Goal: Task Accomplishment & Management: Manage account settings

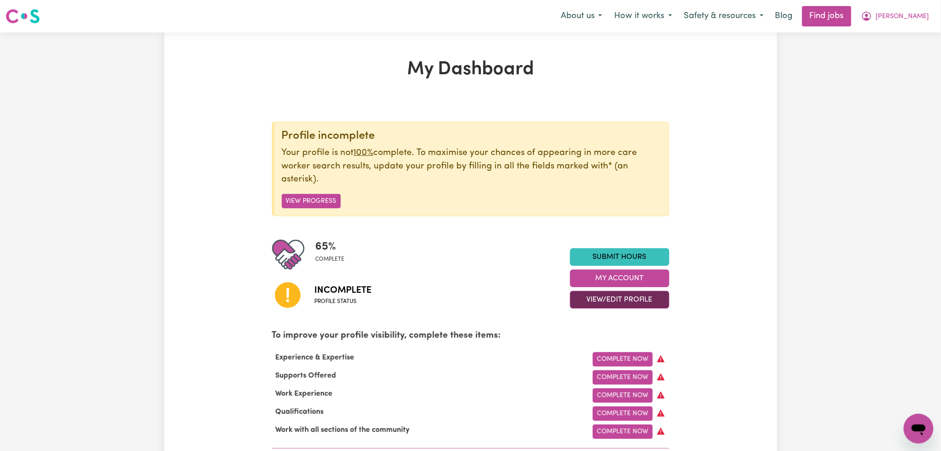
click at [606, 298] on button "View/Edit Profile" at bounding box center [619, 300] width 99 height 18
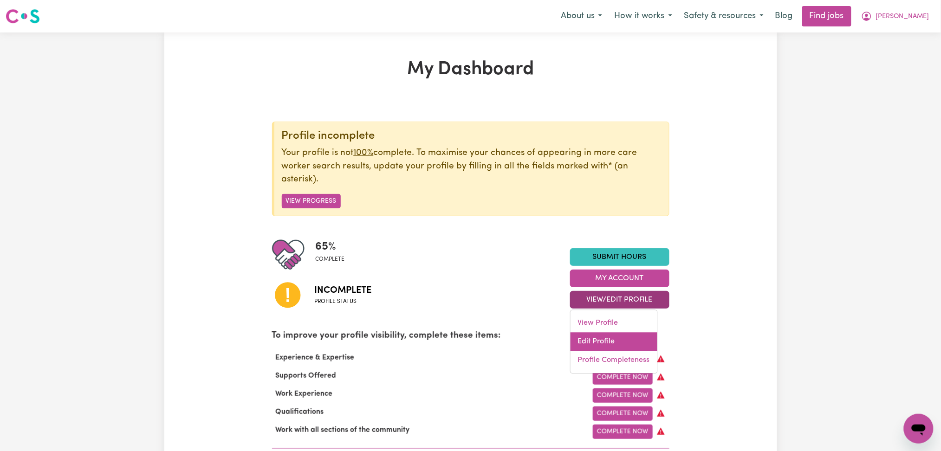
click at [602, 343] on link "Edit Profile" at bounding box center [614, 342] width 87 height 19
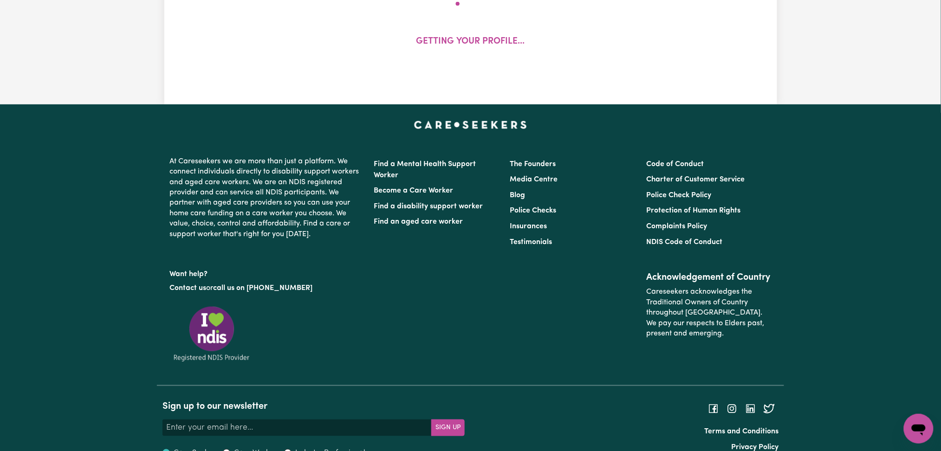
select select "[DEMOGRAPHIC_DATA]"
select select "[DEMOGRAPHIC_DATA] Work Visa"
select select "Studying a healthcare related degree or qualification"
select select "40"
select select "55"
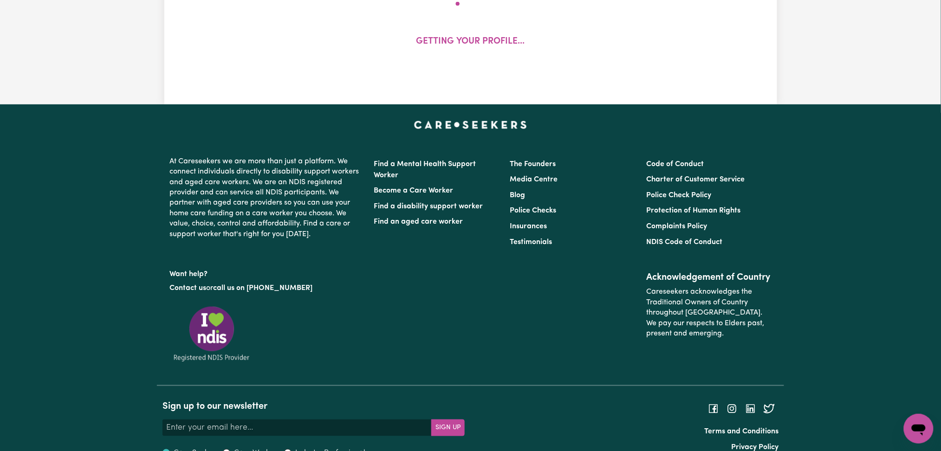
select select "60"
select select "80"
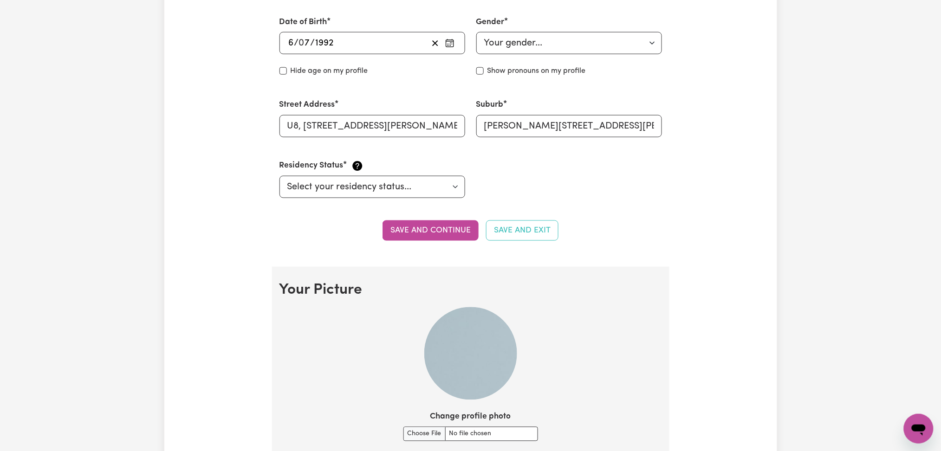
scroll to position [650, 0]
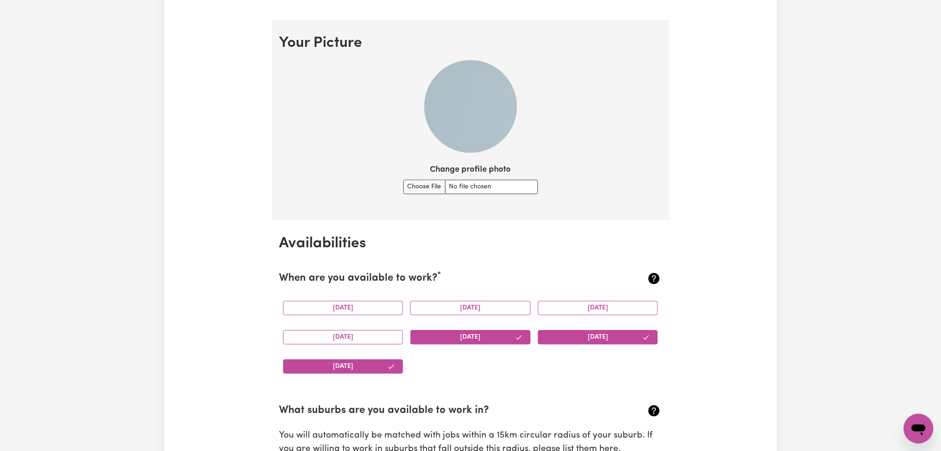
drag, startPoint x: 443, startPoint y: 166, endPoint x: 439, endPoint y: 175, distance: 9.6
click at [441, 173] on label "Change profile photo" at bounding box center [470, 170] width 81 height 12
click at [441, 180] on input "Change profile photo" at bounding box center [470, 187] width 135 height 14
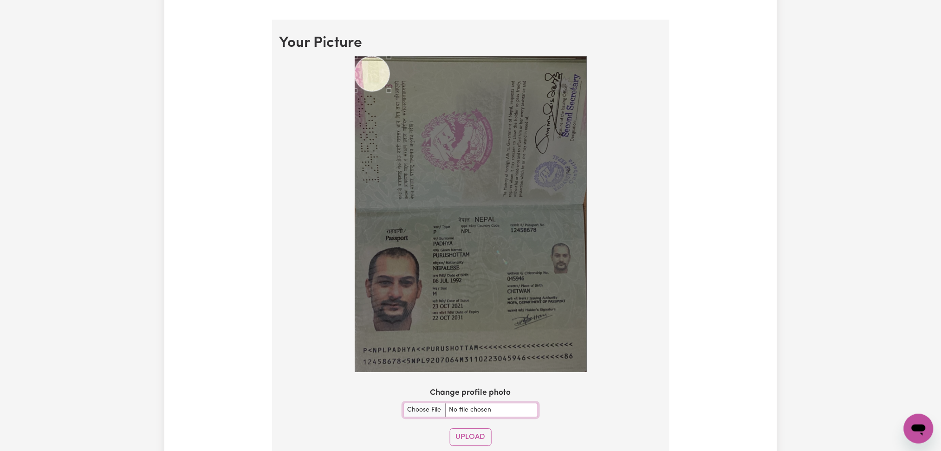
scroll to position [712, 0]
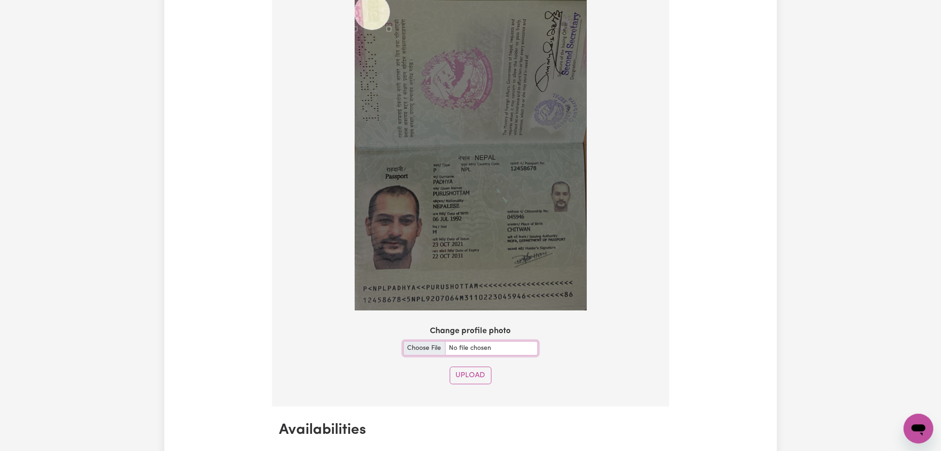
click at [422, 344] on input "Change profile photo" at bounding box center [470, 348] width 135 height 14
type input "C:\fakepath\[PERSON_NAME] prof pict.jpg"
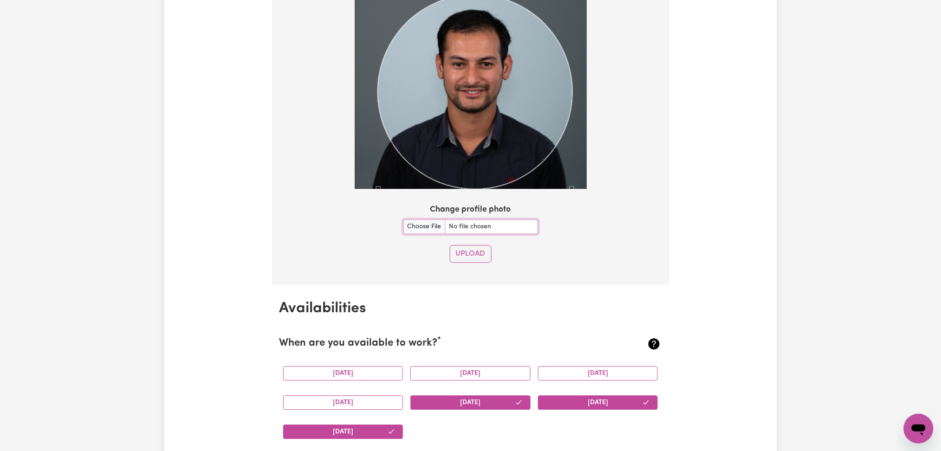
click at [513, 129] on div "Use the arrow keys to move the crop selection area" at bounding box center [475, 91] width 195 height 195
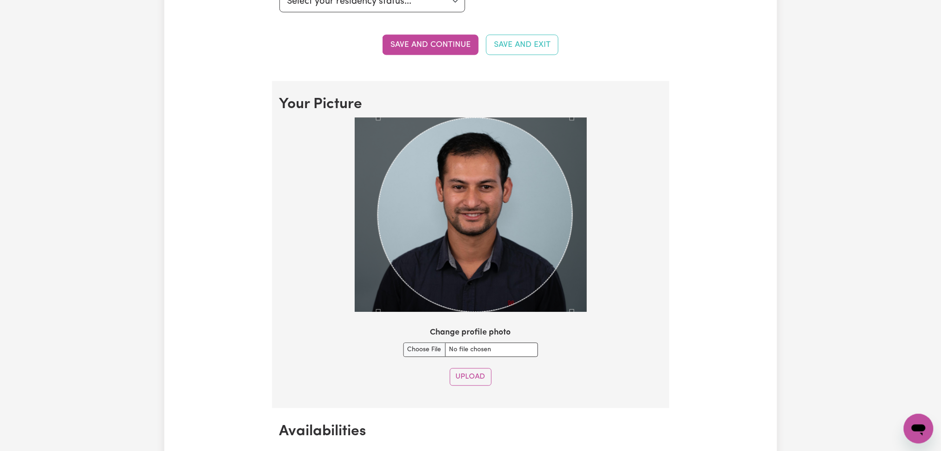
click at [461, 387] on section "Your Picture Change profile photo Upload" at bounding box center [470, 244] width 397 height 327
click at [463, 385] on button "Upload" at bounding box center [471, 378] width 42 height 18
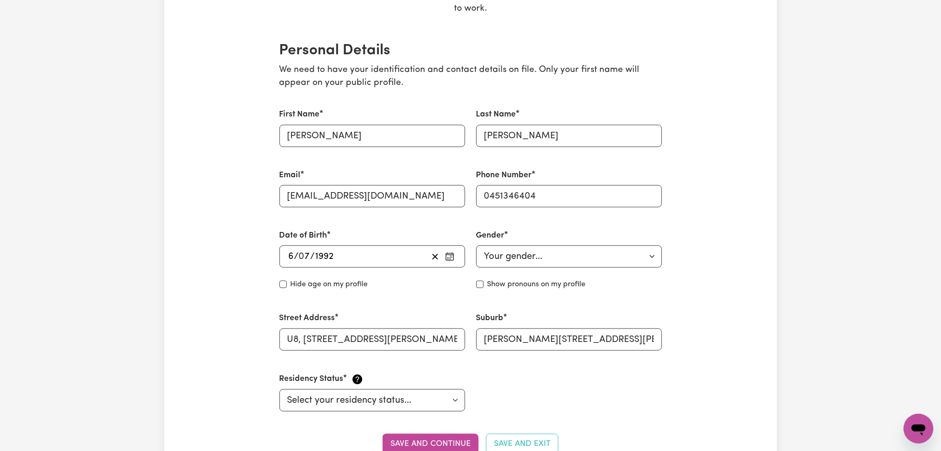
scroll to position [3, 0]
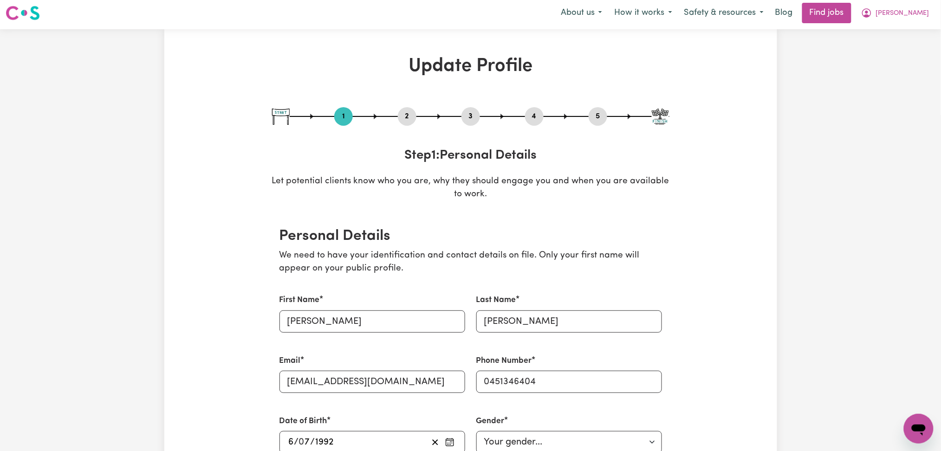
click at [538, 121] on button "4" at bounding box center [534, 116] width 19 height 12
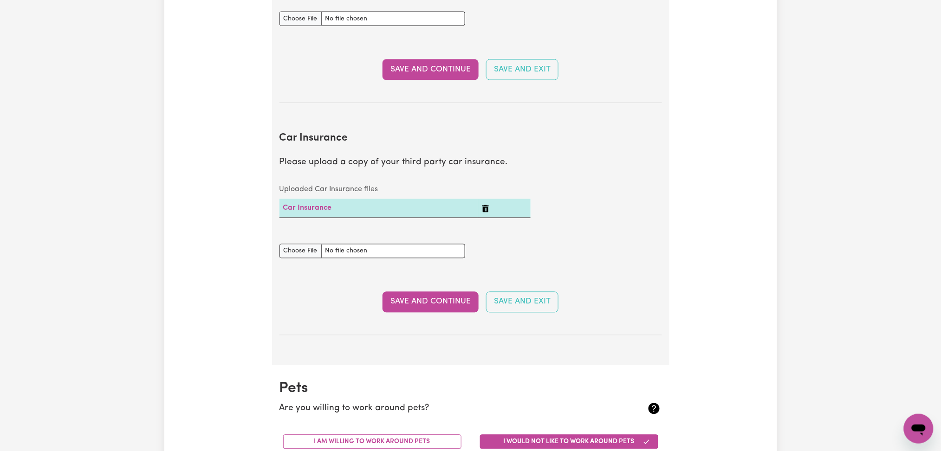
scroll to position [428, 0]
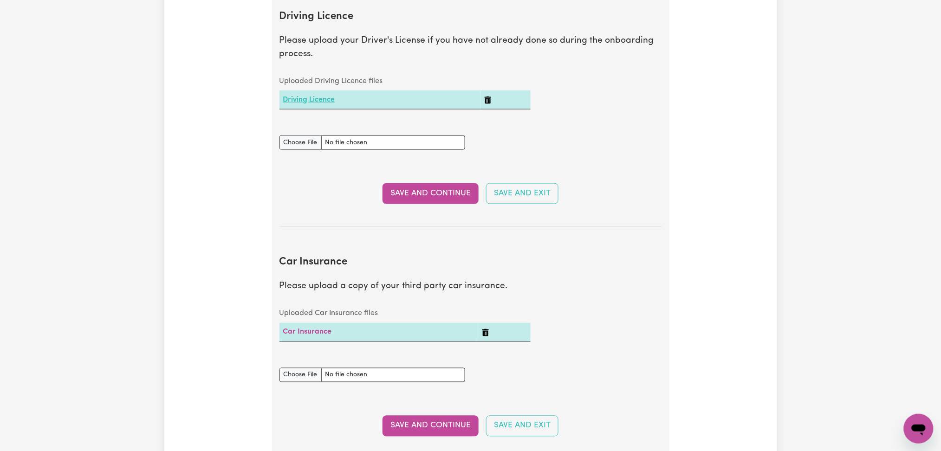
click at [318, 96] on link "Driving Licence" at bounding box center [309, 99] width 52 height 7
click at [491, 97] on button "Delete Driving Licence" at bounding box center [487, 99] width 7 height 11
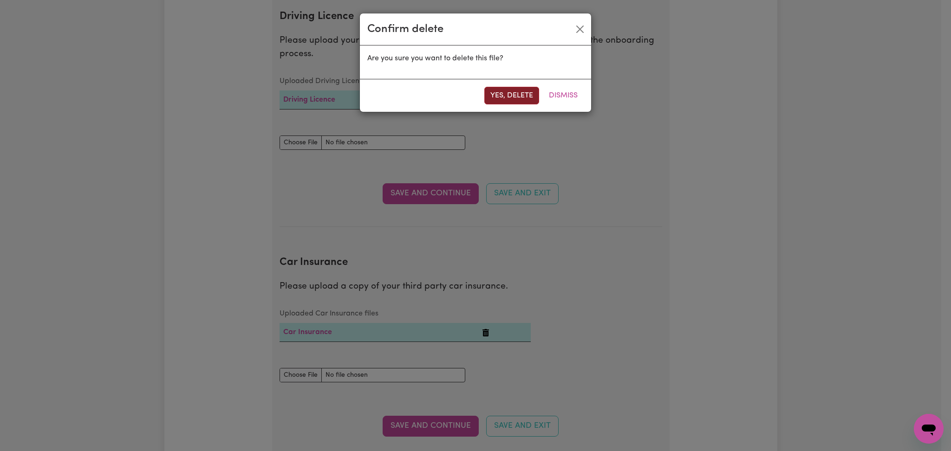
click at [506, 96] on button "Yes, delete" at bounding box center [511, 96] width 55 height 18
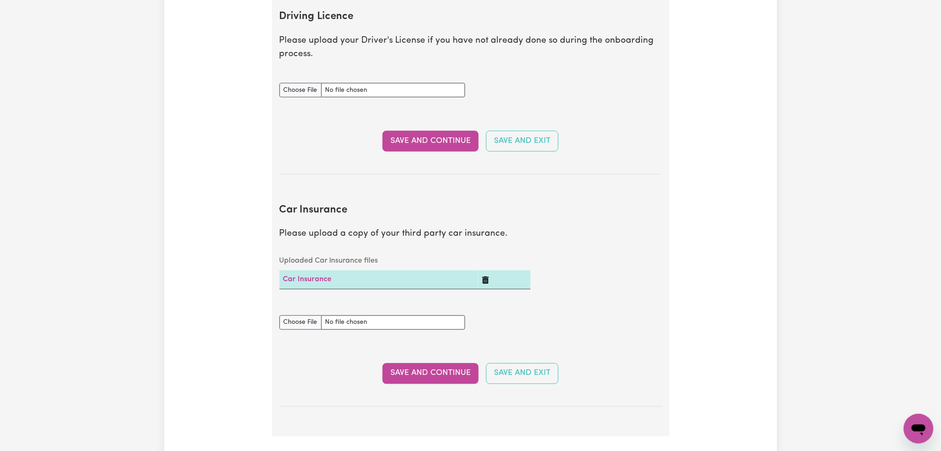
click at [483, 281] on icon "Delete Car Insurance" at bounding box center [485, 280] width 6 height 7
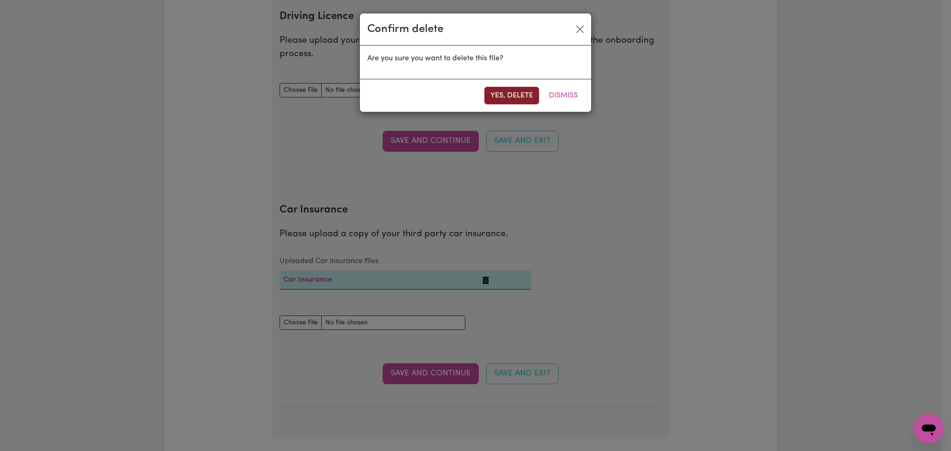
click at [499, 95] on button "Yes, delete" at bounding box center [511, 96] width 55 height 18
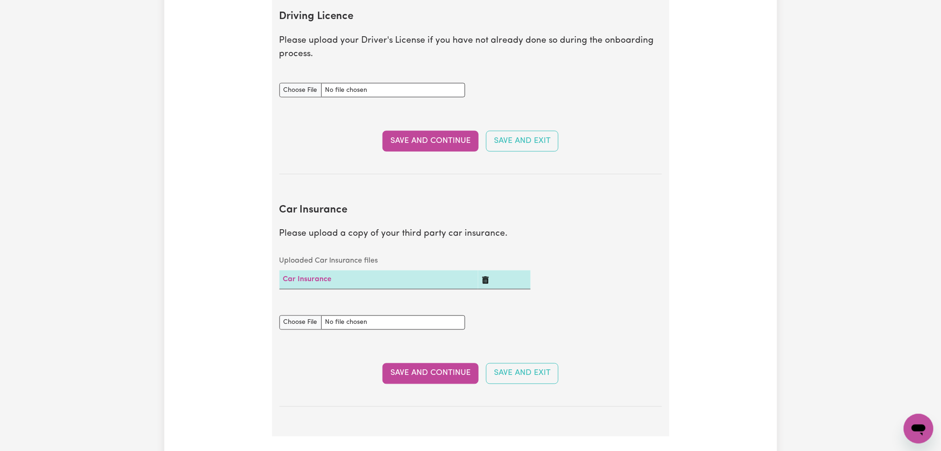
click at [296, 98] on div "Driving Licence document" at bounding box center [372, 90] width 197 height 37
click at [487, 279] on icon "Delete Car Insurance" at bounding box center [485, 280] width 6 height 7
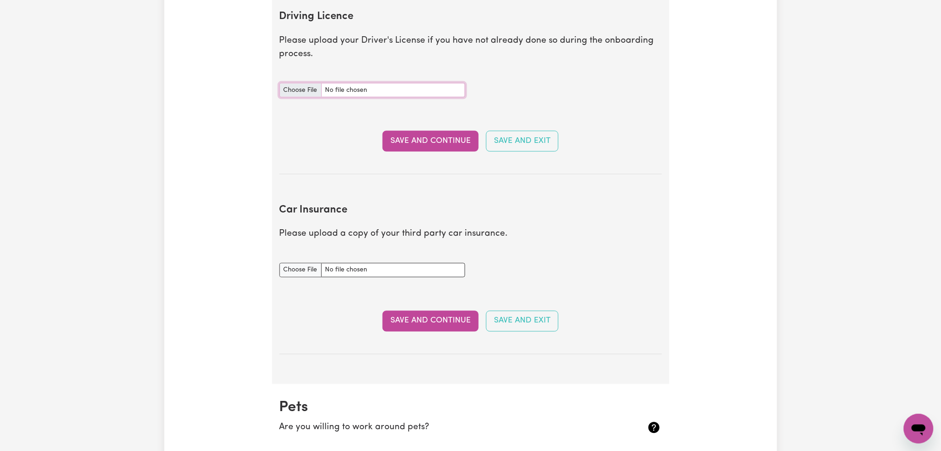
click at [292, 86] on input "Driving Licence document" at bounding box center [372, 90] width 186 height 14
click at [288, 266] on input "Car Insurance document" at bounding box center [372, 270] width 186 height 14
type input "C:\fakepath\[PERSON_NAME] VIC Roads Car Registration 20112025.png"
click at [317, 84] on input "Driving Licence document" at bounding box center [372, 90] width 186 height 14
type input "C:\fakepath\55844_[DRIVERS_LICENSE_NUMBER]_driving license - Google Docs copy.p…"
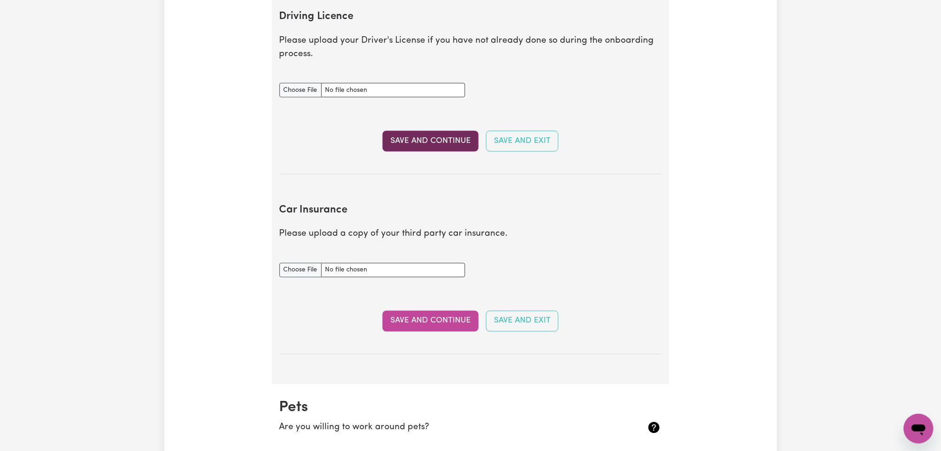
drag, startPoint x: 428, startPoint y: 143, endPoint x: 428, endPoint y: 159, distance: 16.2
click at [428, 144] on button "Save and Continue" at bounding box center [431, 141] width 96 height 20
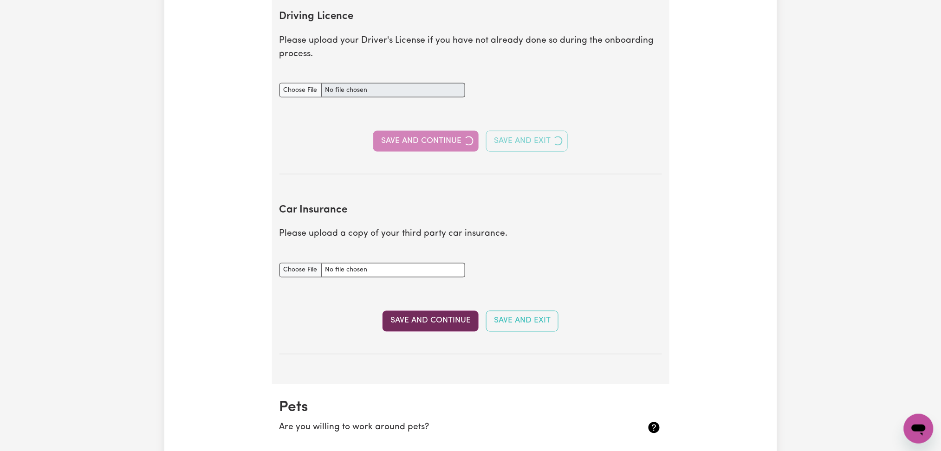
click at [448, 320] on button "Save and Continue" at bounding box center [431, 321] width 96 height 20
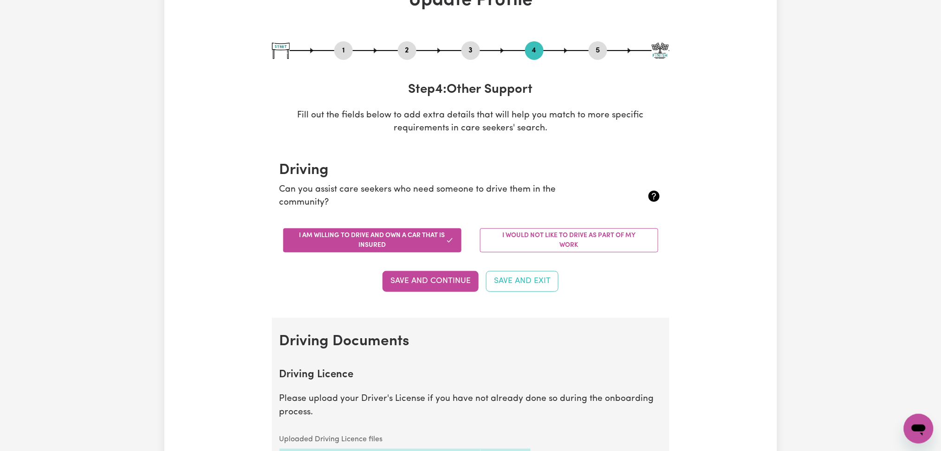
scroll to position [0, 0]
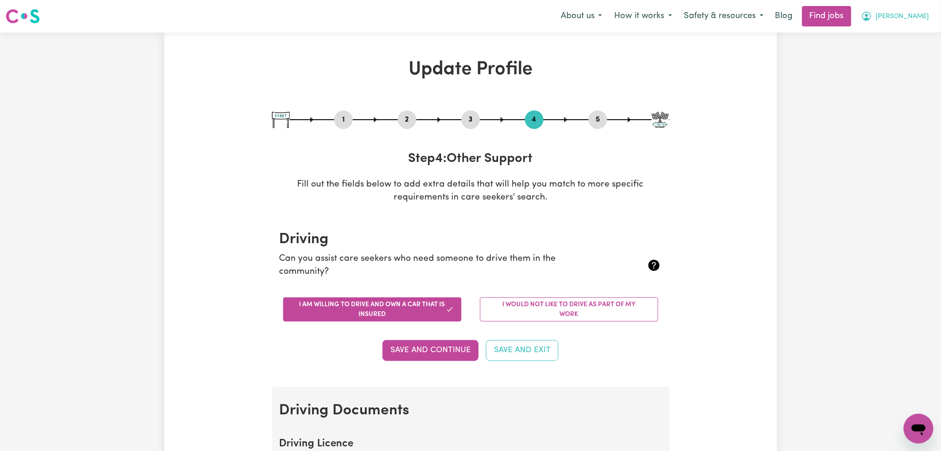
click at [916, 19] on button "[PERSON_NAME]" at bounding box center [895, 15] width 80 height 19
click at [905, 68] on link "Logout" at bounding box center [898, 71] width 73 height 18
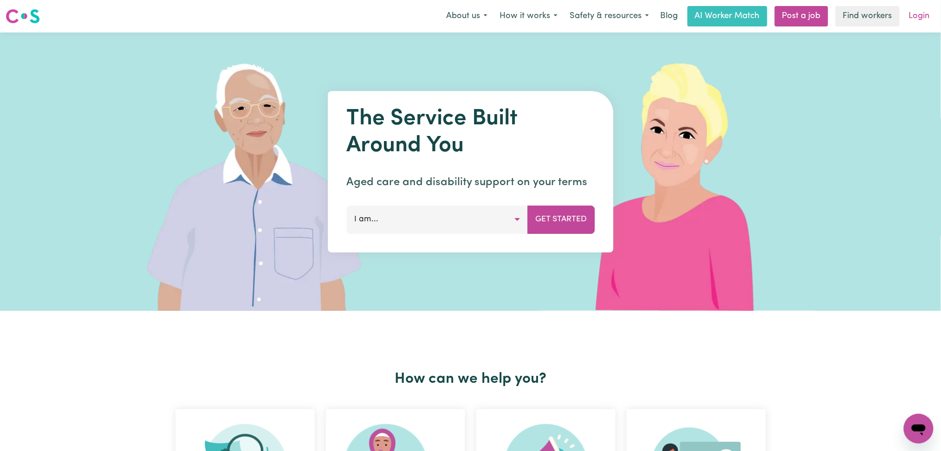
click at [907, 9] on link "Login" at bounding box center [919, 16] width 32 height 20
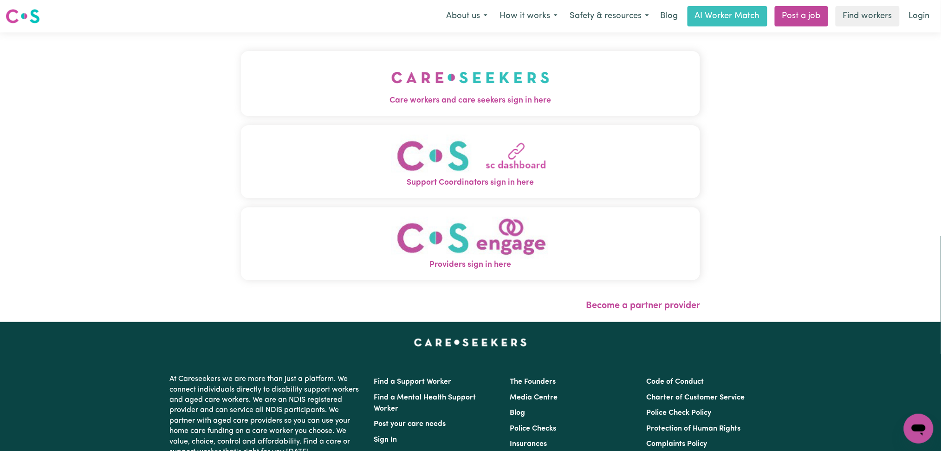
click at [357, 76] on button "Care workers and care seekers sign in here" at bounding box center [471, 83] width 460 height 65
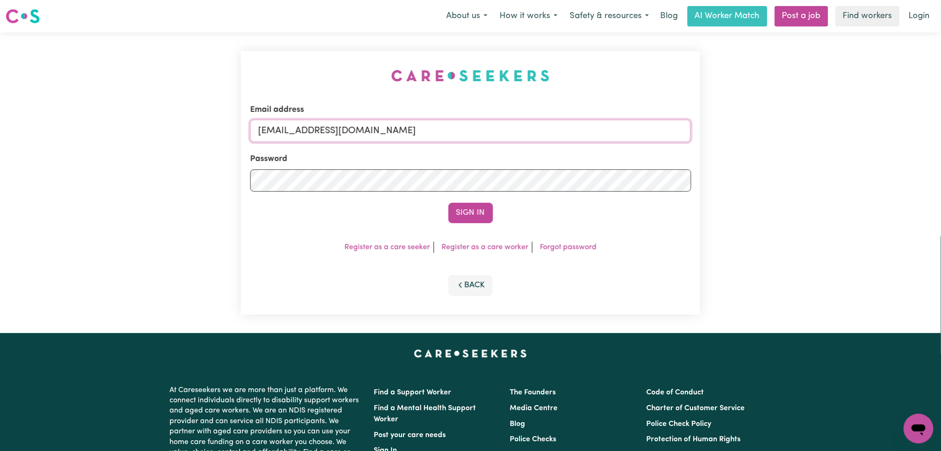
click at [389, 136] on input "[EMAIL_ADDRESS][DOMAIN_NAME]" at bounding box center [470, 131] width 441 height 22
drag, startPoint x: 305, startPoint y: 132, endPoint x: 698, endPoint y: 180, distance: 395.6
click at [698, 180] on div "Email address Superuser~[EMAIL_ADDRESS][DOMAIN_NAME] Password Sign In Register …" at bounding box center [471, 183] width 460 height 264
type input "Superuser~[EMAIL_ADDRESS][DOMAIN_NAME]"
click at [480, 217] on button "Sign In" at bounding box center [470, 213] width 45 height 20
